Goal: Check status: Check status

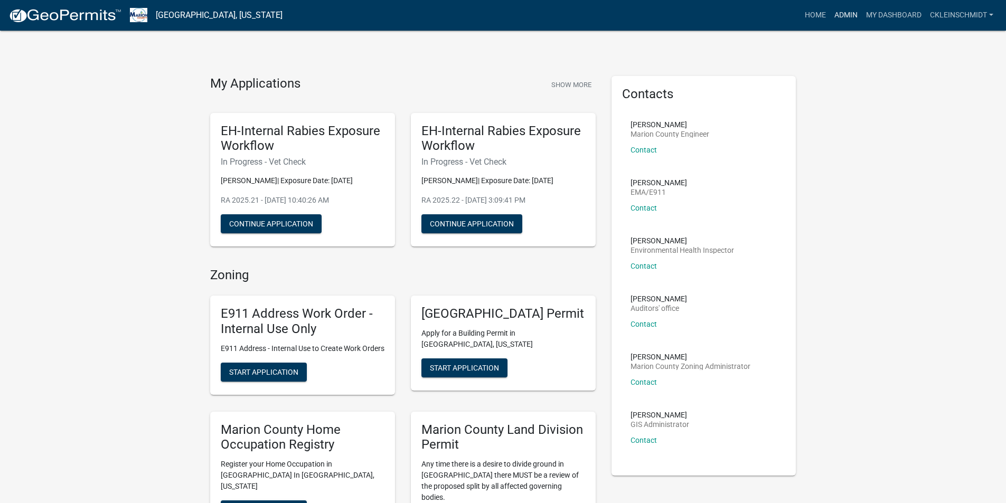
click at [847, 21] on link "Admin" at bounding box center [846, 15] width 32 height 20
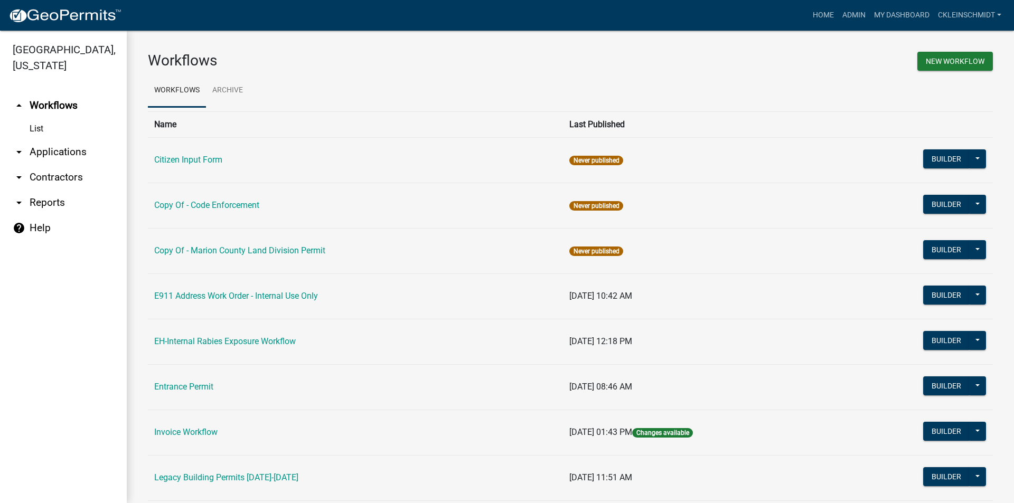
click at [58, 139] on link "arrow_drop_down Applications" at bounding box center [63, 151] width 127 height 25
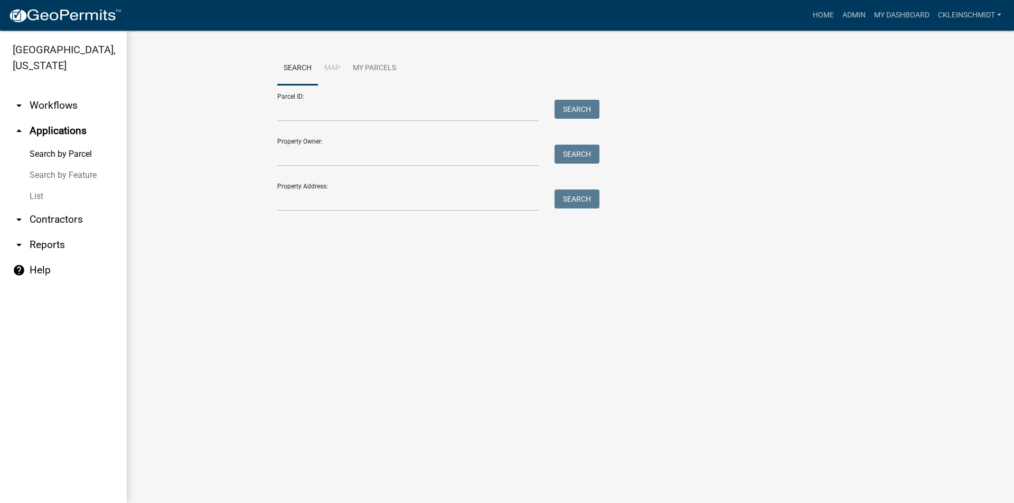
click at [34, 186] on link "List" at bounding box center [63, 196] width 127 height 21
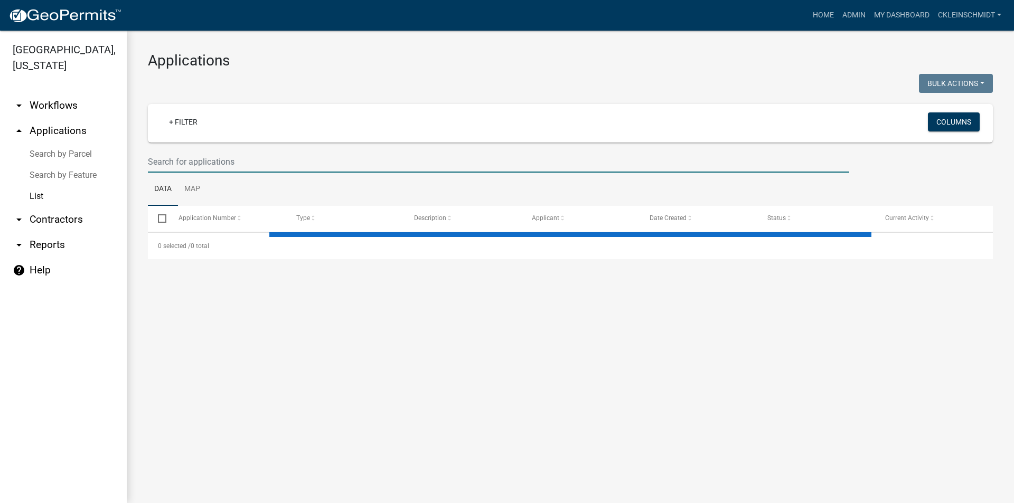
click at [297, 153] on input "text" at bounding box center [498, 162] width 701 height 22
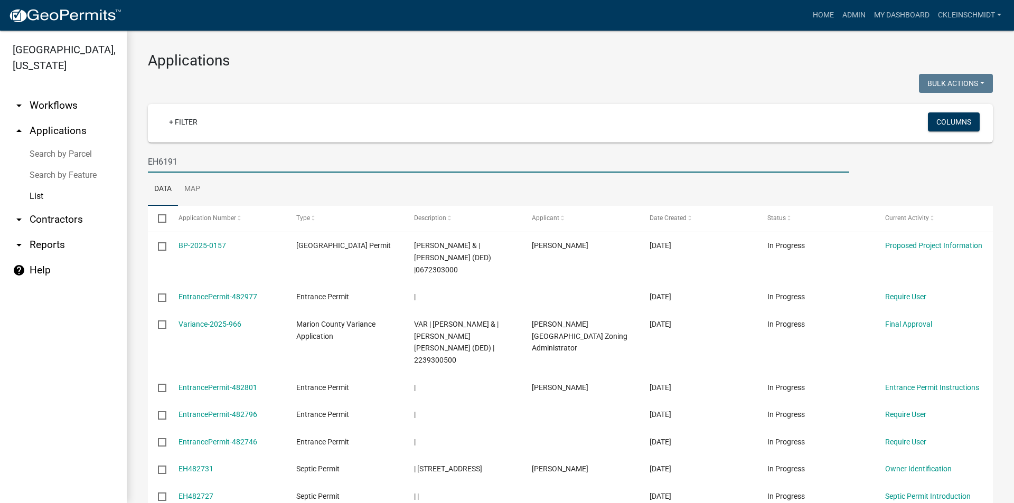
type input "EH6191"
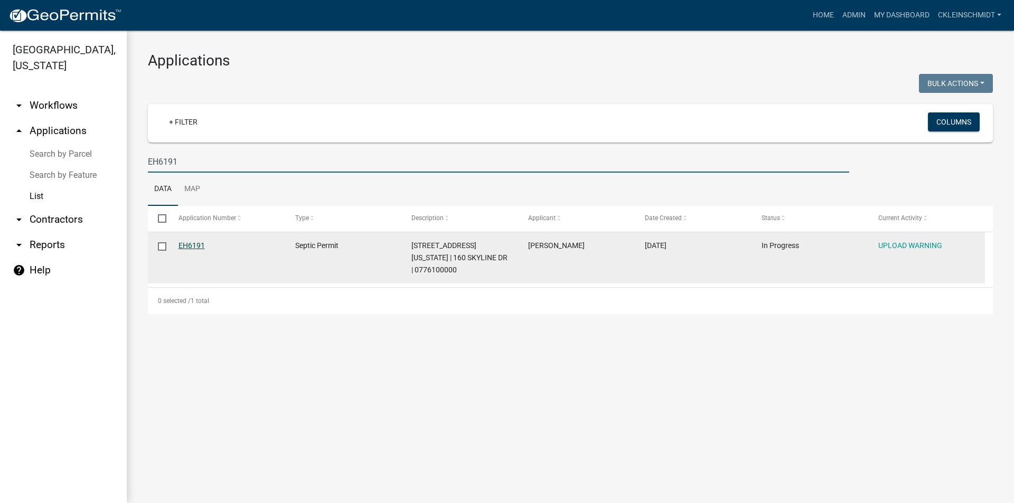
click at [196, 245] on link "EH6191" at bounding box center [192, 245] width 26 height 8
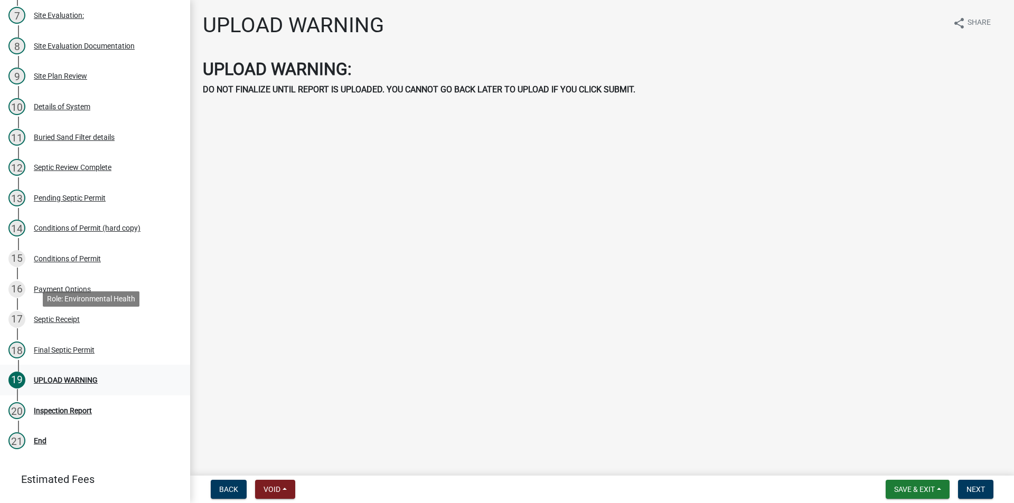
scroll to position [398, 0]
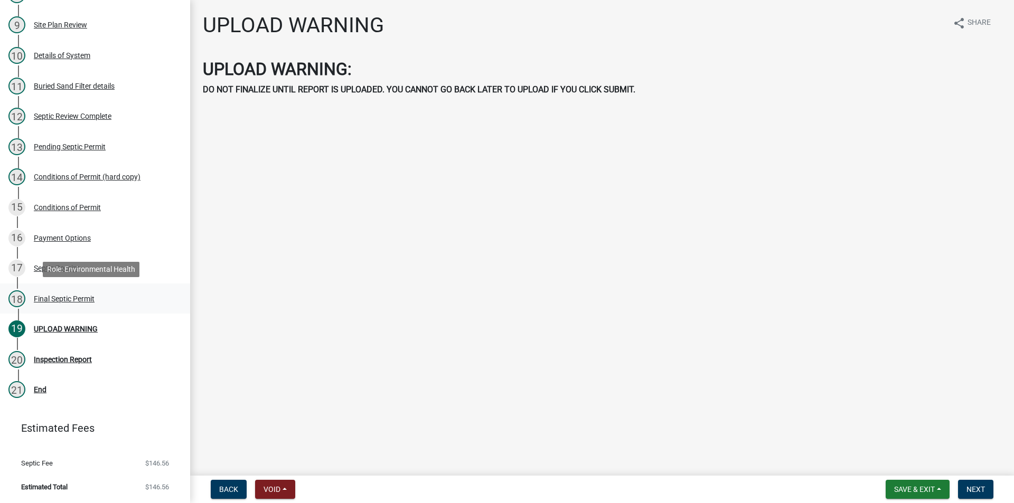
click at [58, 302] on div "Final Septic Permit" at bounding box center [64, 298] width 61 height 7
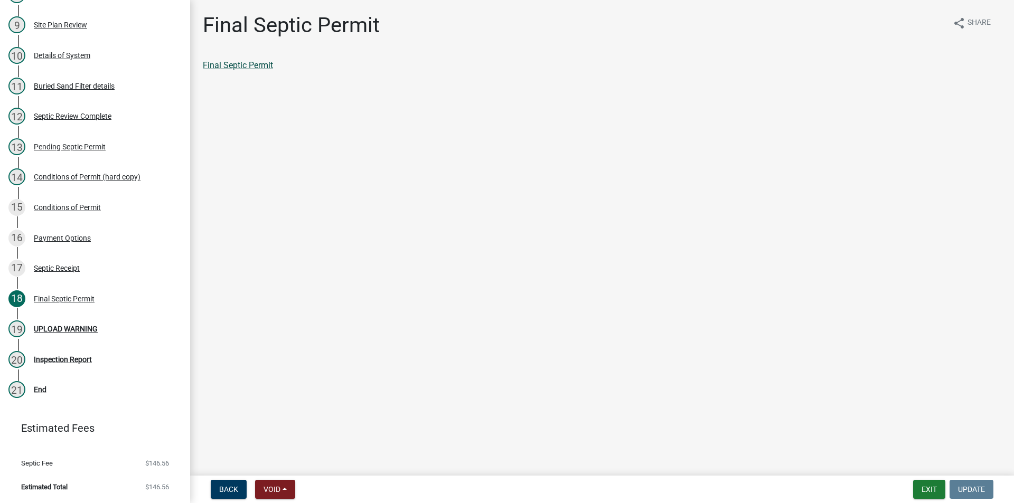
click at [246, 66] on link "Final Septic Permit" at bounding box center [238, 65] width 70 height 10
